Goal: Transaction & Acquisition: Book appointment/travel/reservation

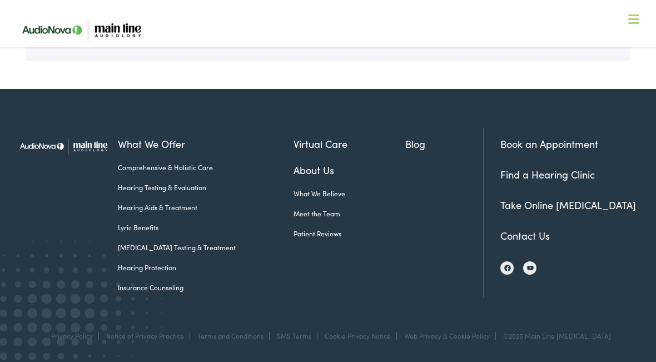
scroll to position [1864, 0]
click at [576, 145] on link "Book an Appointment" at bounding box center [549, 144] width 98 height 14
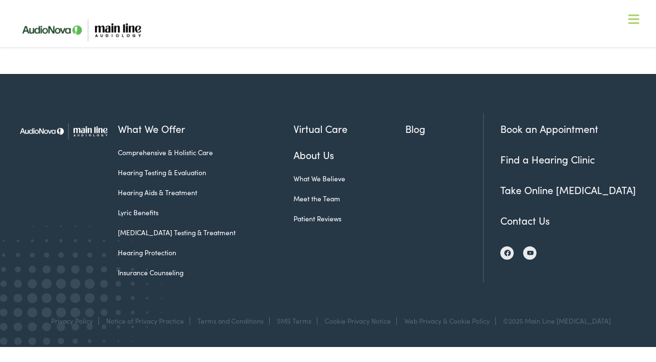
click at [192, 197] on link "Hearing Aids & Treatment" at bounding box center [206, 192] width 176 height 10
click at [172, 197] on link "Hearing Aids & Treatment" at bounding box center [206, 192] width 176 height 10
click at [185, 197] on link "Hearing Aids & Treatment" at bounding box center [206, 192] width 176 height 10
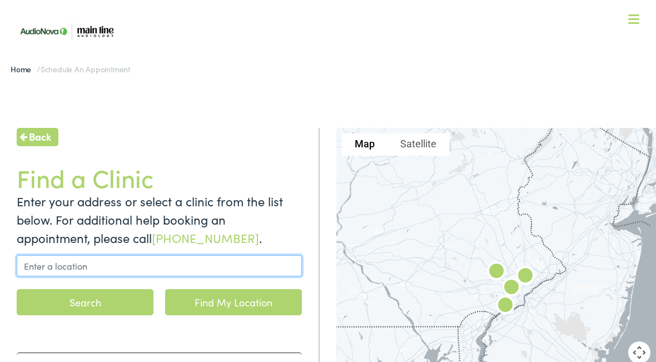
click at [172, 268] on input "text" at bounding box center [159, 265] width 285 height 21
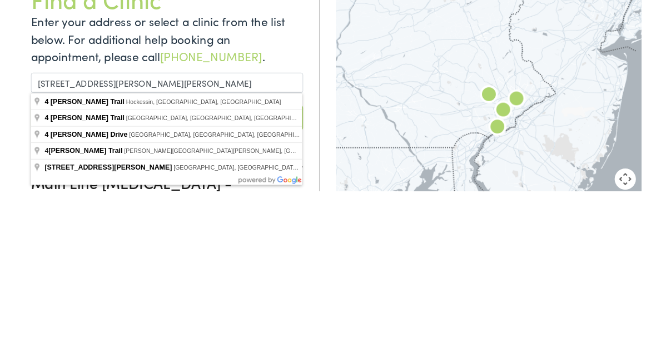
scroll to position [179, 0]
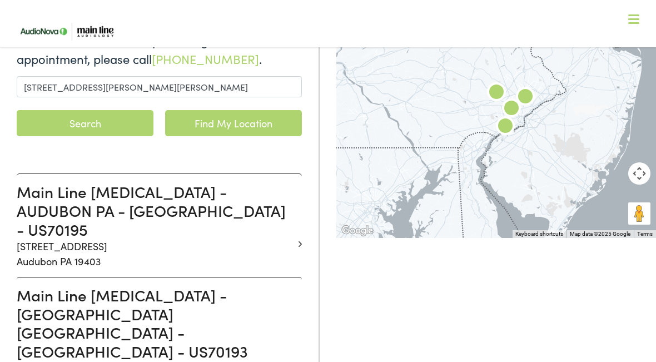
click at [260, 123] on link "Find My Location" at bounding box center [233, 123] width 137 height 26
type input "West Chester, Pennsylvania"
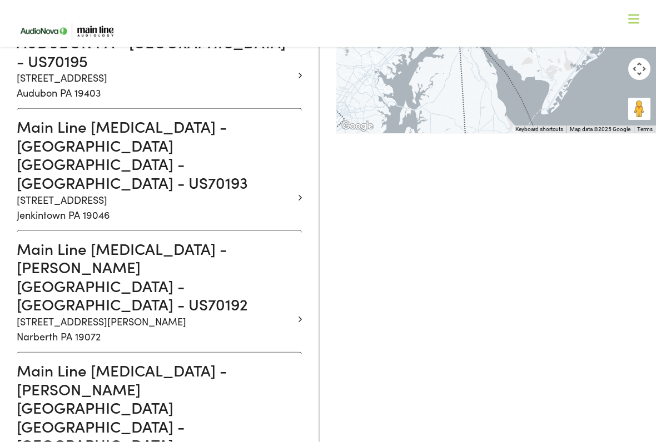
scroll to position [348, 0]
click at [245, 361] on h3 "Main Line Audiology - RIDLEY PARK PA - E CHESTER - US70194" at bounding box center [155, 417] width 277 height 112
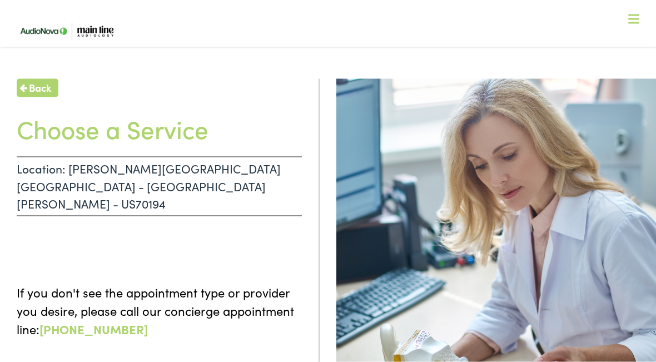
scroll to position [52, 0]
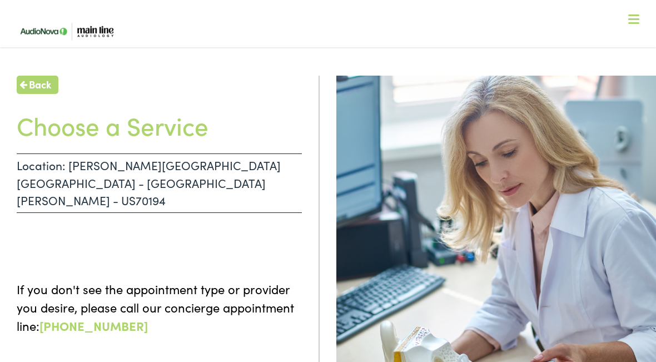
click at [222, 128] on h1 "Choose a Service" at bounding box center [159, 125] width 285 height 29
click at [185, 124] on h1 "Choose a Service" at bounding box center [159, 125] width 285 height 29
click at [251, 120] on h1 "Choose a Service" at bounding box center [159, 125] width 285 height 29
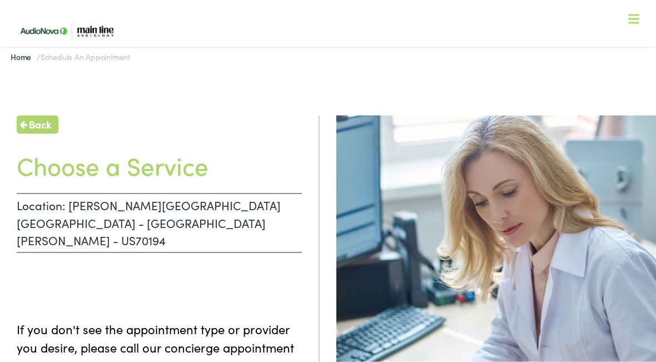
scroll to position [0, 0]
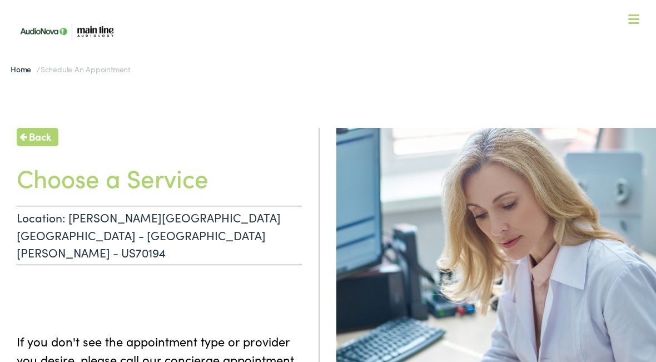
click at [637, 21] on div at bounding box center [633, 19] width 11 height 11
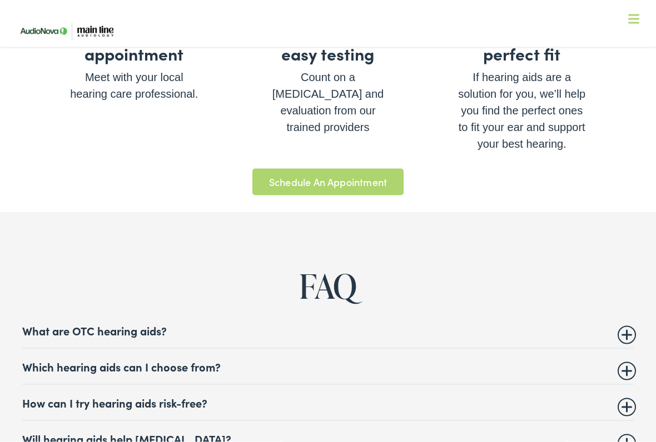
scroll to position [4174, 0]
click at [376, 170] on link "Schedule An Appointment" at bounding box center [327, 181] width 151 height 27
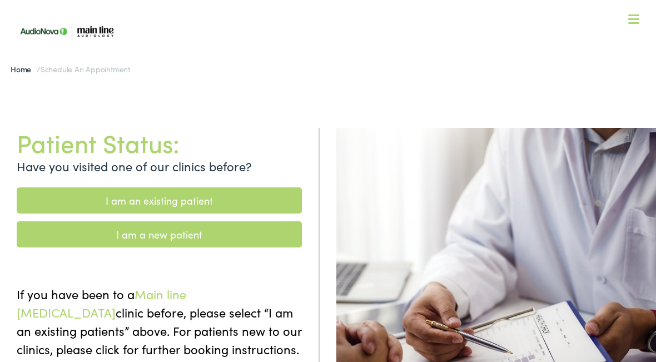
click at [184, 242] on link "I am a new patient" at bounding box center [159, 234] width 285 height 26
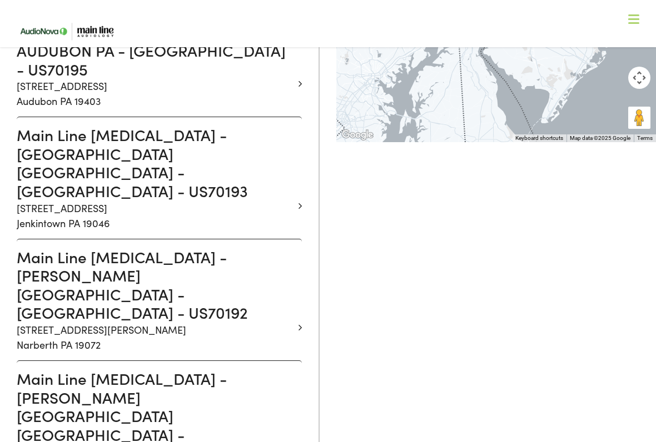
scroll to position [349, 0]
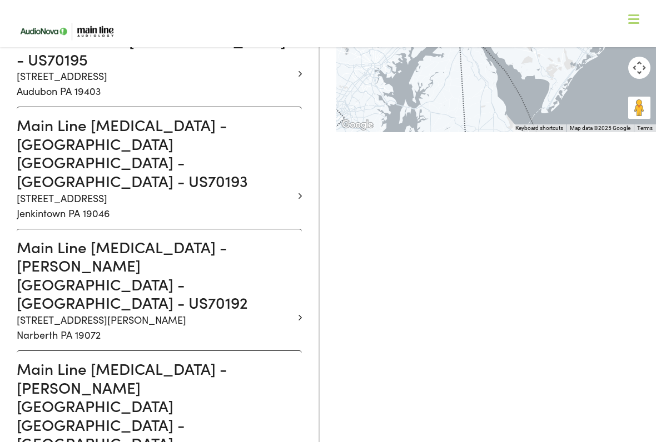
click at [262, 360] on h3 "Main Line Audiology - RIDLEY PARK PA - E CHESTER - US70194" at bounding box center [155, 416] width 277 height 112
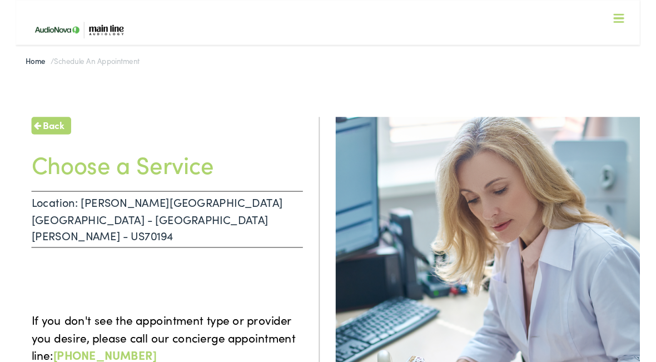
scroll to position [13, 0]
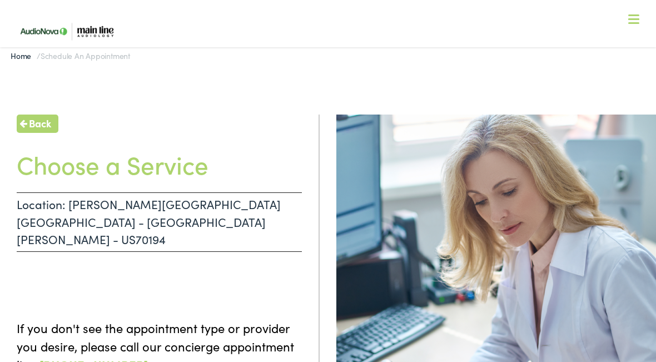
click at [241, 206] on p "Location: RIDLEY PARK PA - E CHESTER - US70194" at bounding box center [159, 221] width 285 height 59
click at [120, 205] on p "Location: RIDLEY PARK PA - E CHESTER - US70194" at bounding box center [159, 221] width 285 height 59
